Goal: Check status: Check status

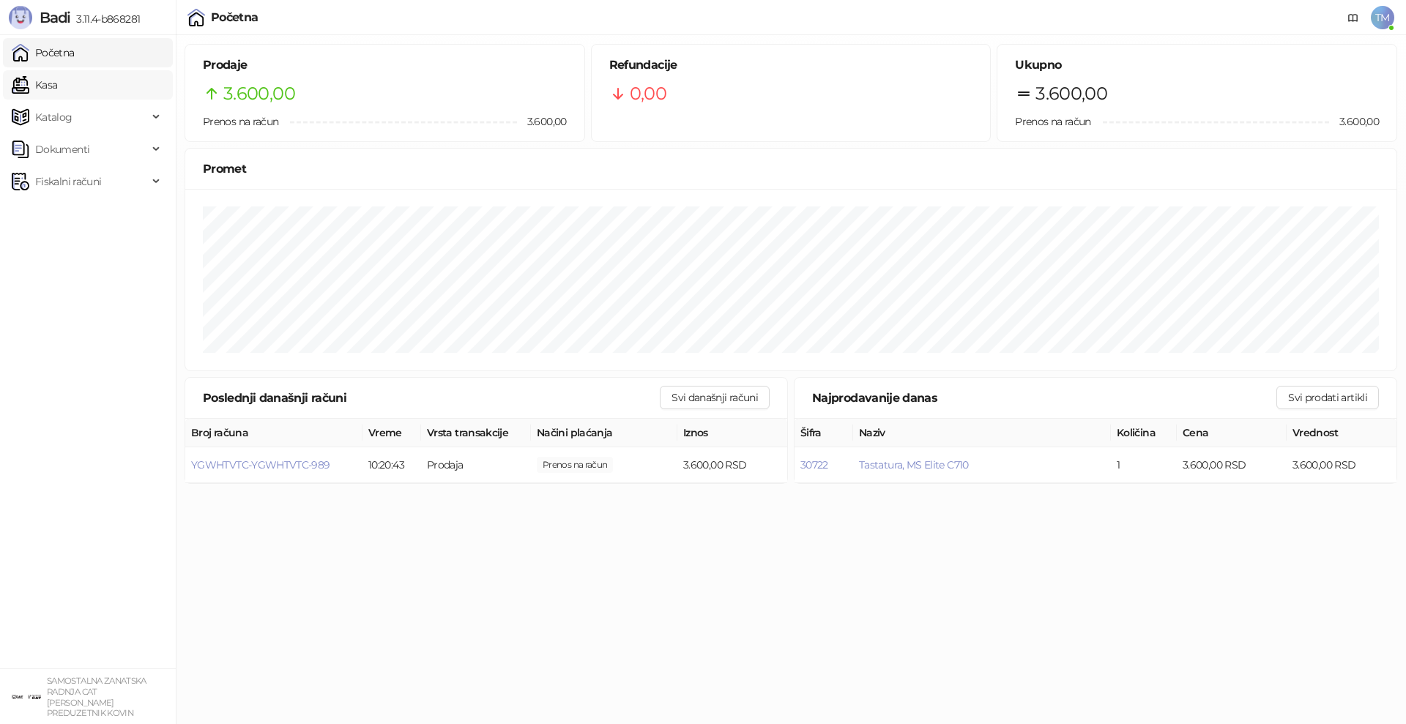
click at [50, 86] on link "Kasa" at bounding box center [34, 84] width 45 height 29
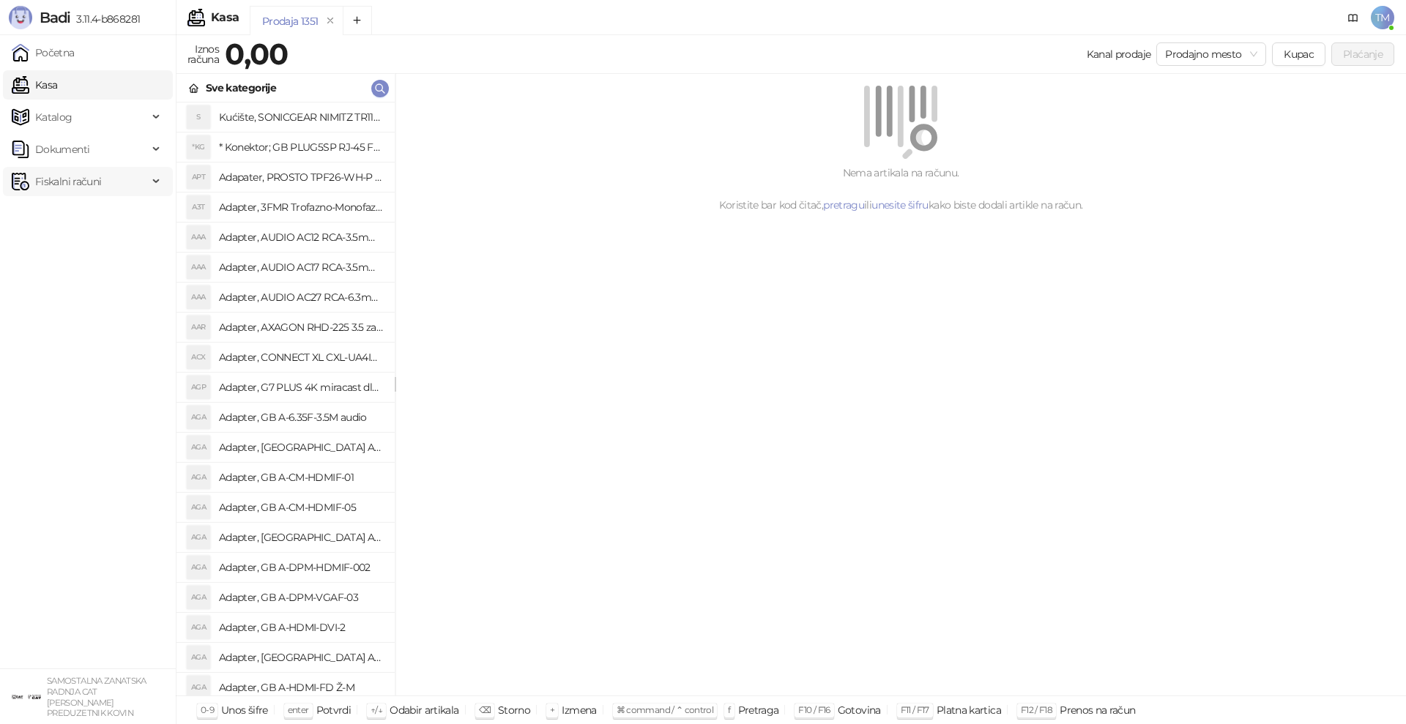
click at [67, 181] on span "Fiskalni računi" at bounding box center [68, 181] width 66 height 29
click at [64, 247] on link "Po danima" at bounding box center [55, 245] width 75 height 29
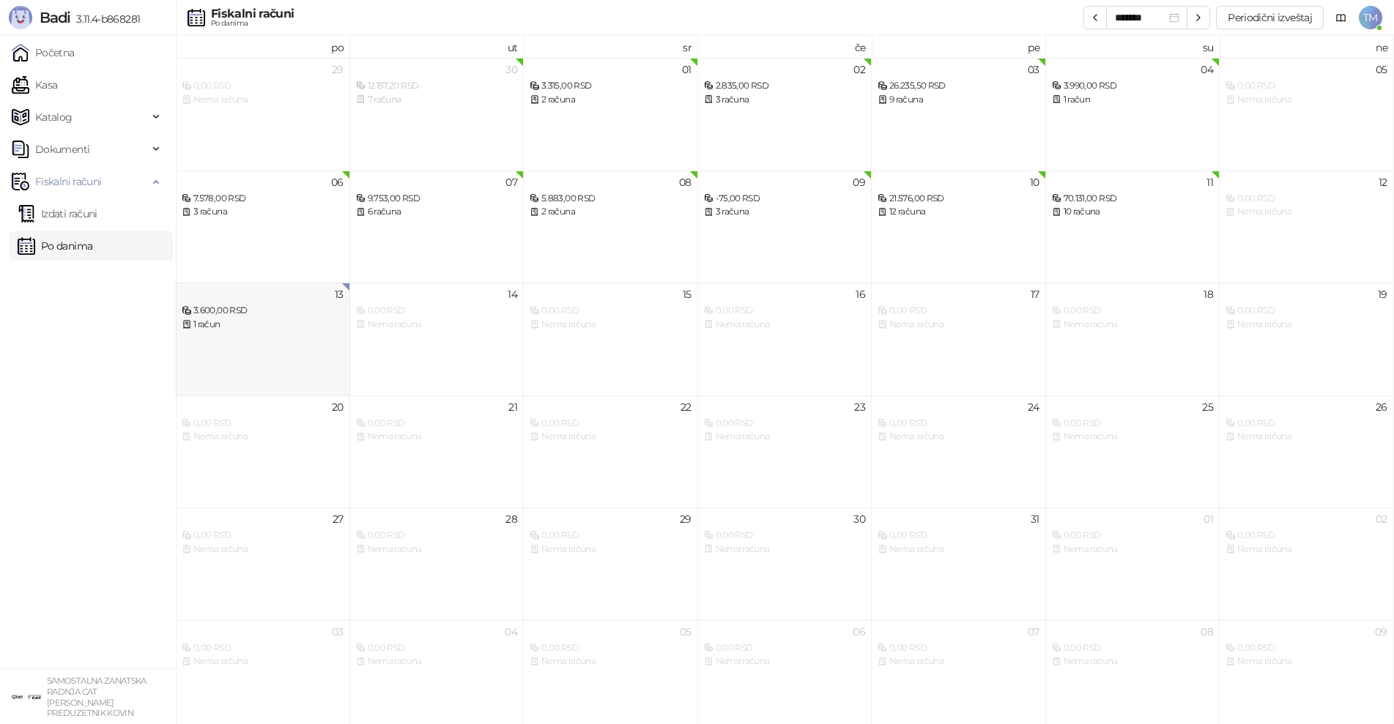
click at [308, 349] on div "13 3.600,00 RSD 1 račun" at bounding box center [263, 339] width 174 height 113
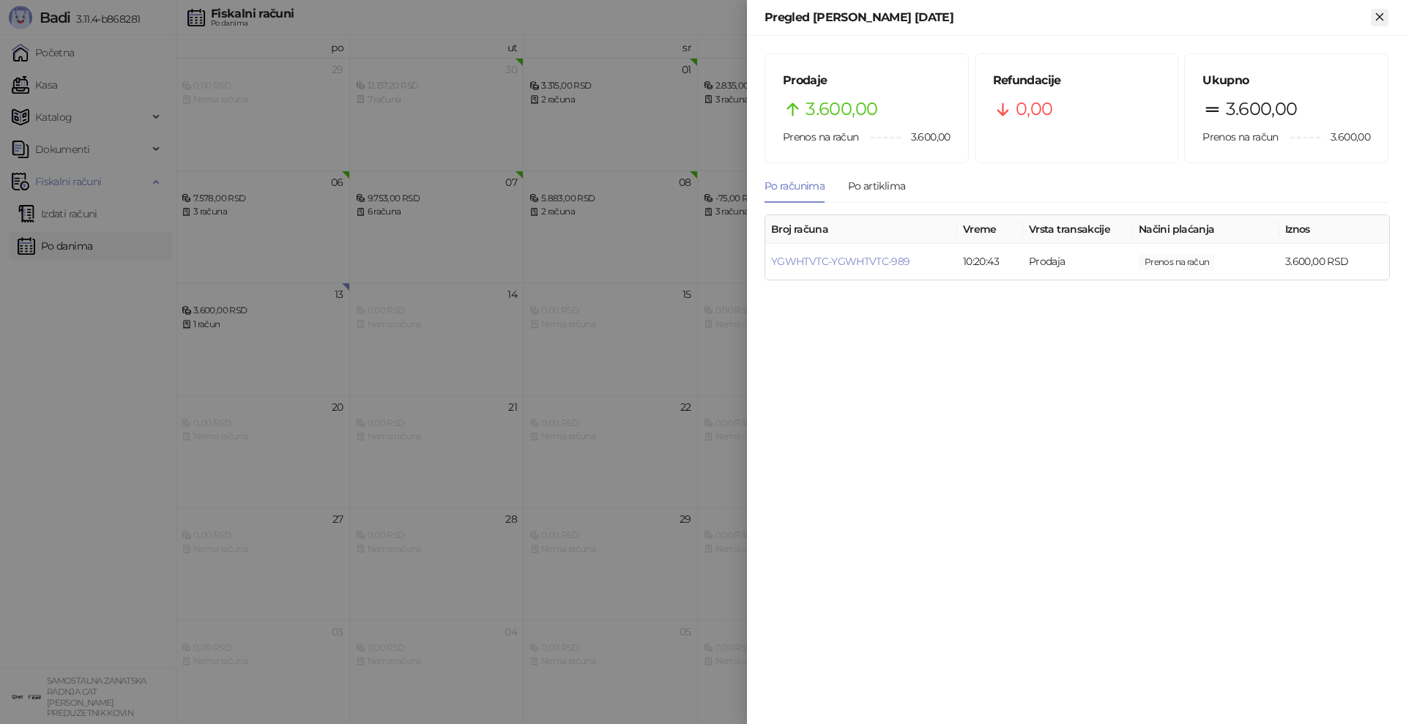
click at [1383, 20] on icon "Zatvori" at bounding box center [1379, 16] width 7 height 7
